Goal: Use online tool/utility: Utilize a website feature to perform a specific function

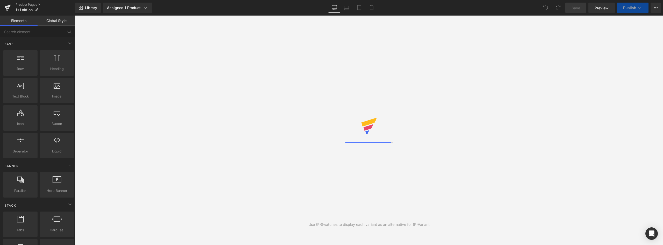
click at [371, 7] on icon at bounding box center [371, 7] width 5 height 5
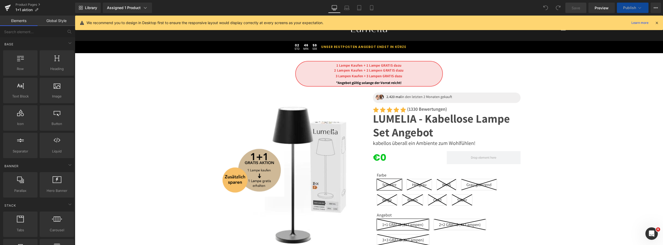
click at [373, 9] on icon at bounding box center [371, 9] width 3 height 0
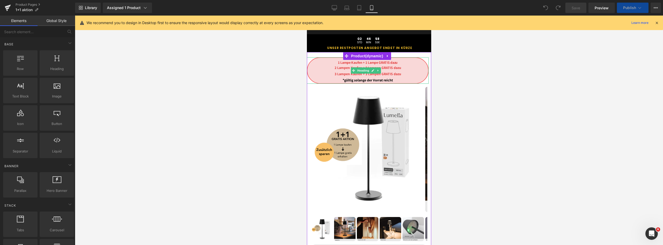
click at [336, 62] on h1 "1 Lampe Kaufen + 1 Lampe GRATIS dazu" at bounding box center [367, 62] width 121 height 4
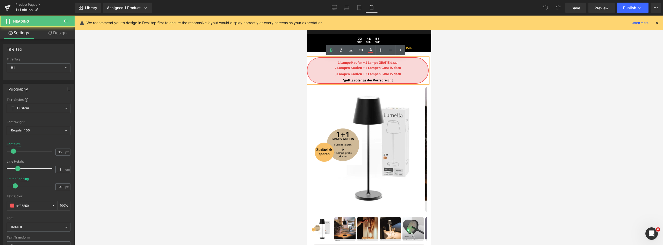
click at [338, 62] on b "1 Lampe Kaufen + 1 Lampe GRATIS dazu" at bounding box center [368, 62] width 60 height 5
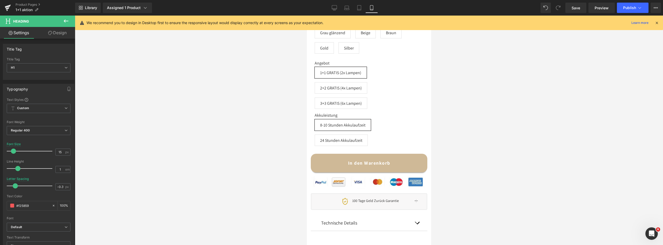
scroll to position [311, 0]
click at [93, 7] on span "Library" at bounding box center [91, 7] width 12 height 5
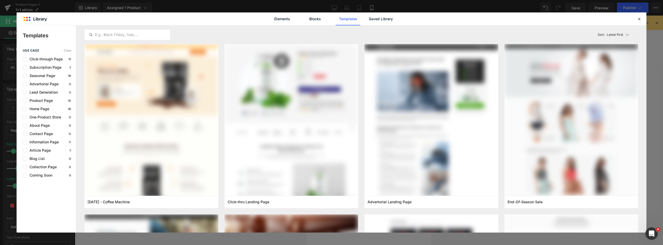
click at [371, 19] on link "Saved Library" at bounding box center [381, 18] width 25 height 13
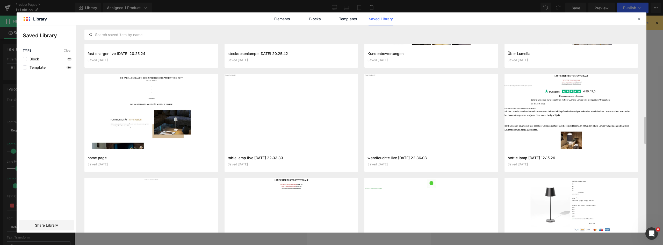
scroll to position [778, 0]
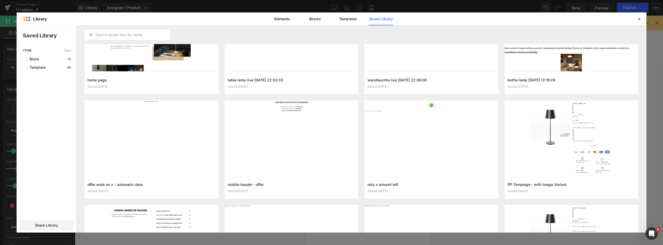
click at [0, 0] on button "Add to page" at bounding box center [0, 0] width 0 height 0
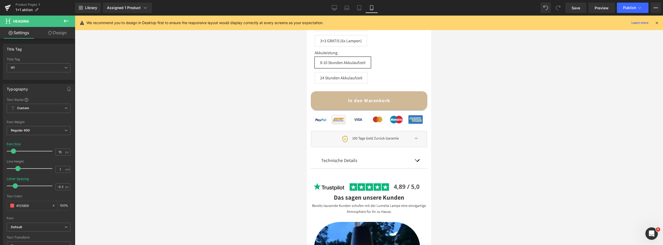
scroll to position [373, 0]
drag, startPoint x: 338, startPoint y: 150, endPoint x: 353, endPoint y: 83, distance: 68.8
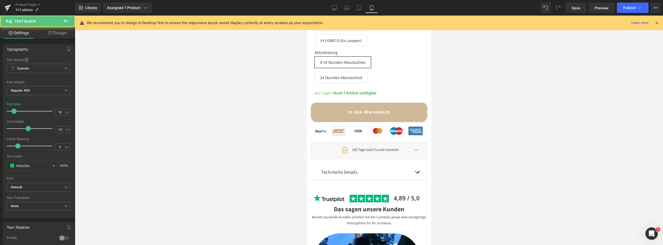
click at [480, 85] on div at bounding box center [369, 130] width 588 height 229
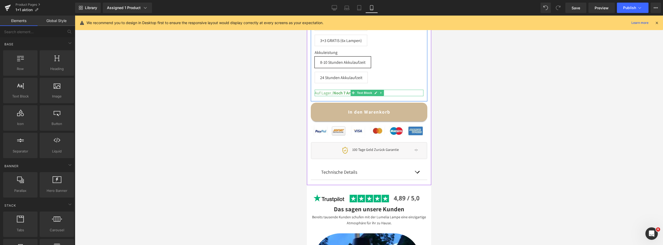
click at [341, 94] on strong "Noch 7 Artikel verfügbar" at bounding box center [354, 92] width 43 height 5
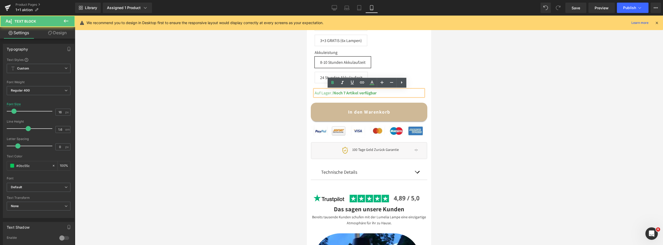
click at [345, 92] on strong "Noch 7 Artikel verfügbar" at bounding box center [354, 92] width 43 height 5
click at [358, 92] on strong "Noch 7 Artikel verfügbar" at bounding box center [354, 92] width 43 height 5
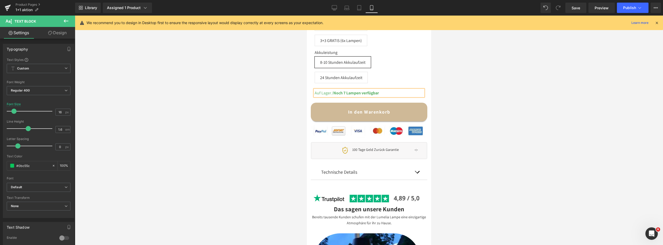
click at [346, 94] on strong "Noch 7 Lampen verfügbar" at bounding box center [356, 92] width 46 height 5
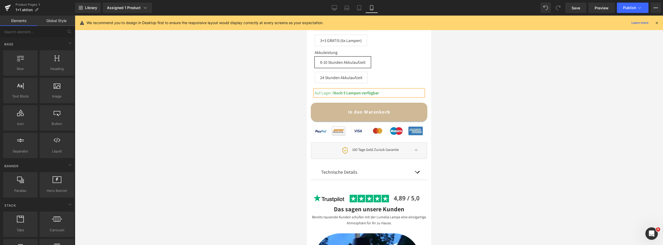
click at [252, 93] on div at bounding box center [369, 130] width 588 height 229
drag, startPoint x: 310, startPoint y: 186, endPoint x: 314, endPoint y: 93, distance: 93.1
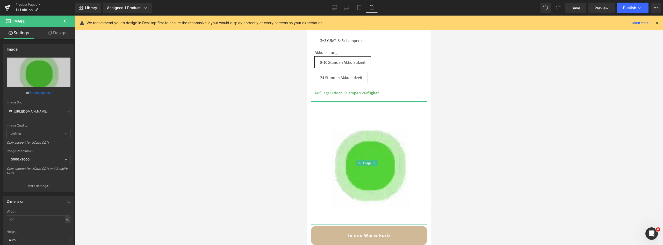
click at [377, 160] on link at bounding box center [375, 163] width 5 height 6
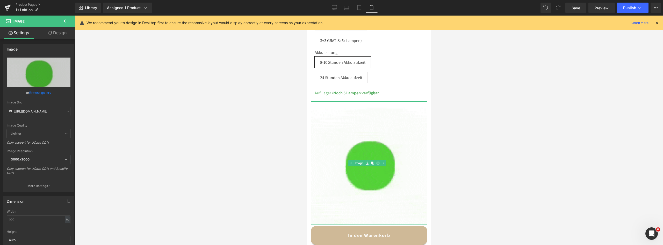
click at [377, 162] on icon at bounding box center [377, 163] width 3 height 3
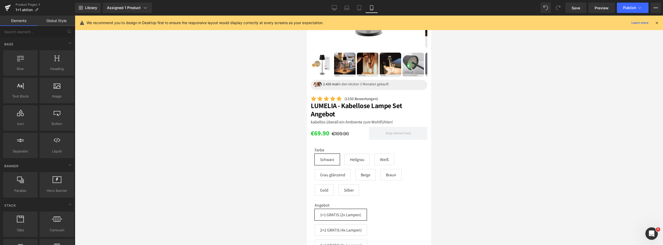
scroll to position [0, 0]
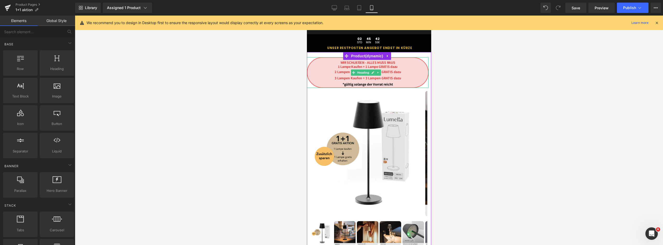
click at [394, 60] on h1 "WIR SCHLIEßEN - ALLES MUSS RAUS" at bounding box center [367, 62] width 121 height 4
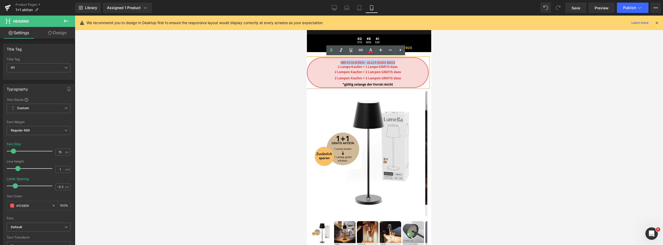
drag, startPoint x: 374, startPoint y: 62, endPoint x: 339, endPoint y: 63, distance: 35.0
click at [339, 63] on h1 "WIR SCHLIEßEN - ALLES MUSS RAUS" at bounding box center [367, 62] width 121 height 4
click at [353, 51] on icon at bounding box center [351, 50] width 6 height 6
click at [497, 66] on div at bounding box center [369, 130] width 588 height 229
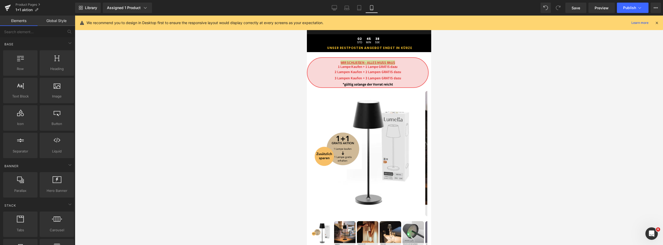
click at [629, 10] on span "Publish" at bounding box center [629, 8] width 13 height 4
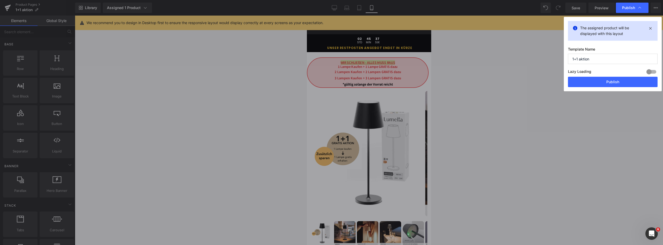
click at [607, 77] on button "Publish" at bounding box center [613, 82] width 90 height 10
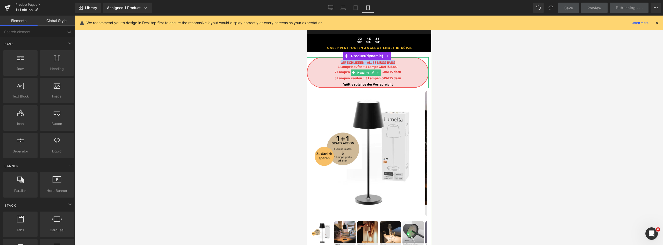
click at [350, 64] on b "1 Lampe Kaufen + 1 Lampe GRATIS dazu" at bounding box center [368, 66] width 60 height 5
